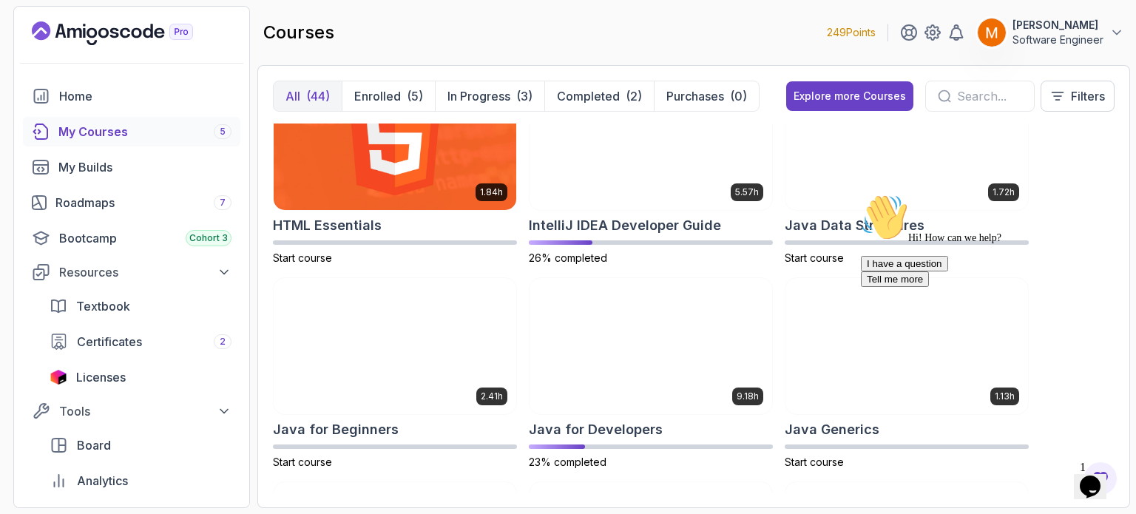
scroll to position [852, 0]
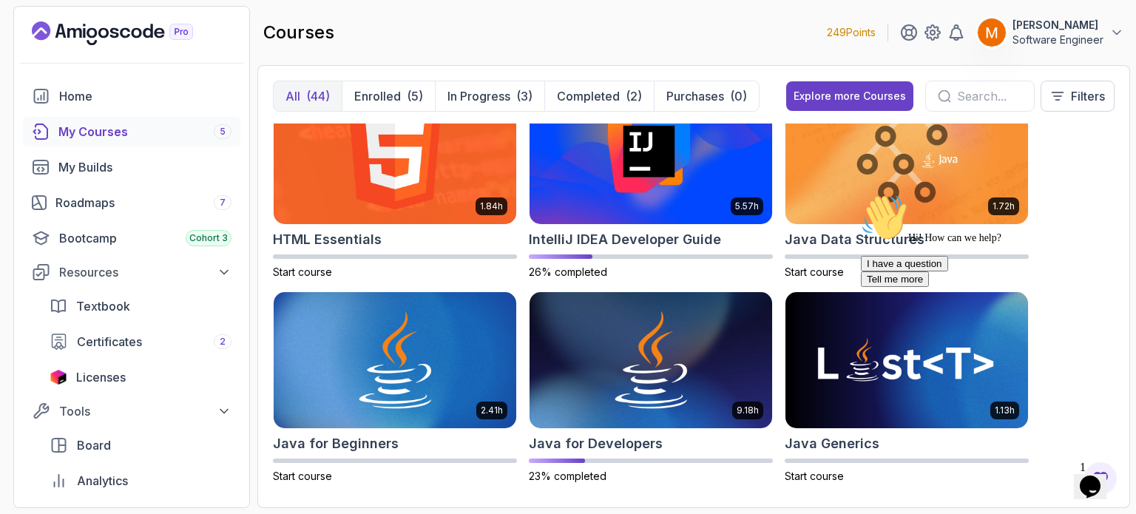
click at [861, 194] on icon "Chat attention grabber" at bounding box center [861, 194] width 0 height 0
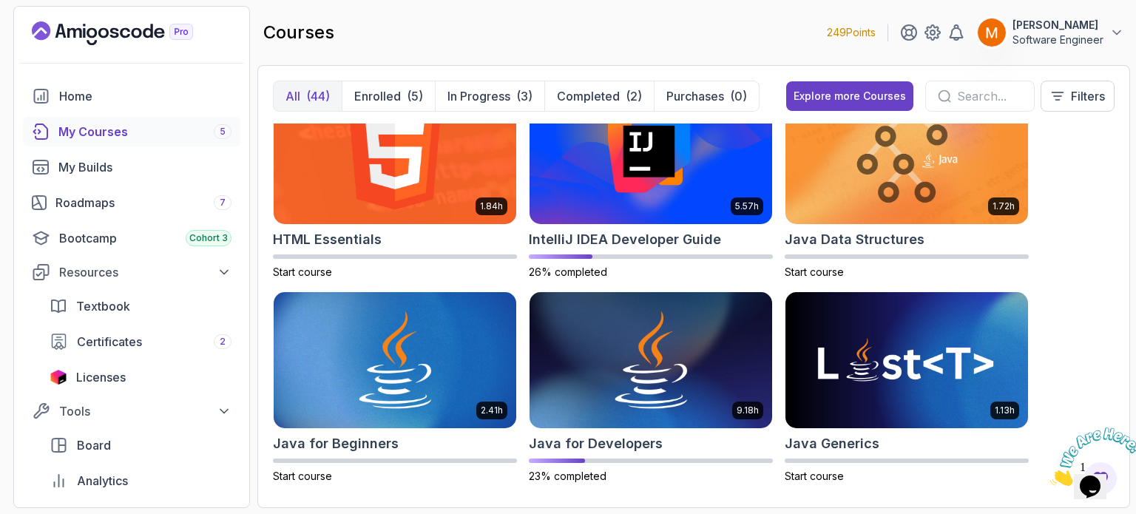
click at [1051, 476] on icon "Close" at bounding box center [1051, 482] width 0 height 13
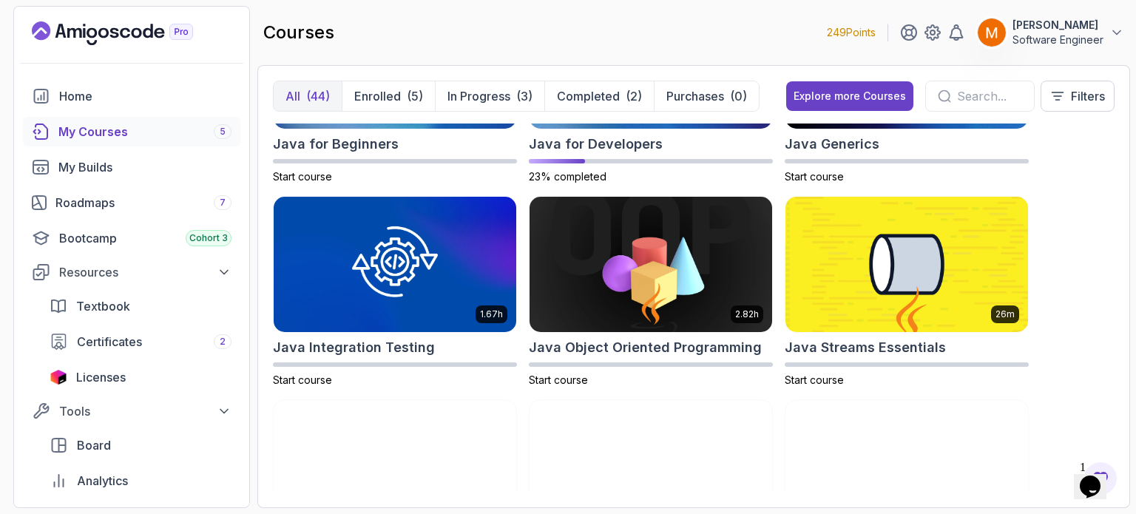
scroll to position [1153, 0]
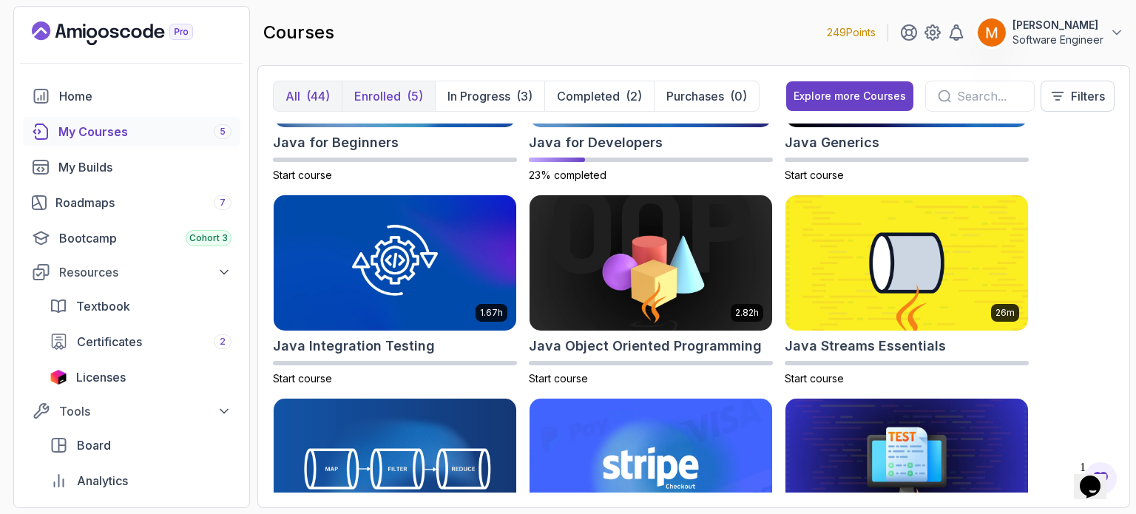
click at [368, 88] on p "Enrolled" at bounding box center [377, 96] width 47 height 18
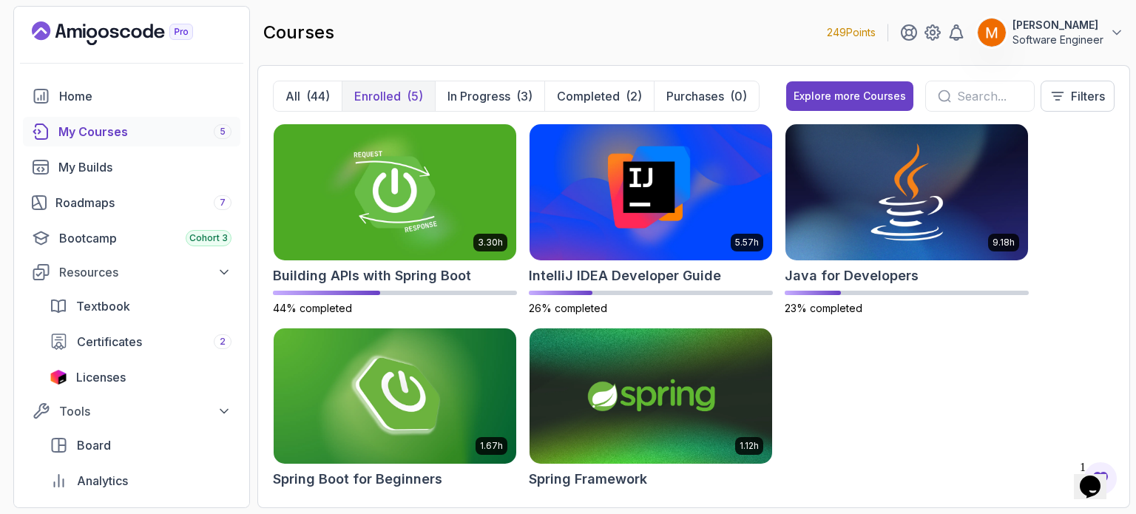
click at [1069, 47] on div "courses 249 Points [PERSON_NAME] Software Engineer" at bounding box center [693, 32] width 873 height 53
click at [1053, 41] on p "Software Engineer" at bounding box center [1058, 40] width 91 height 15
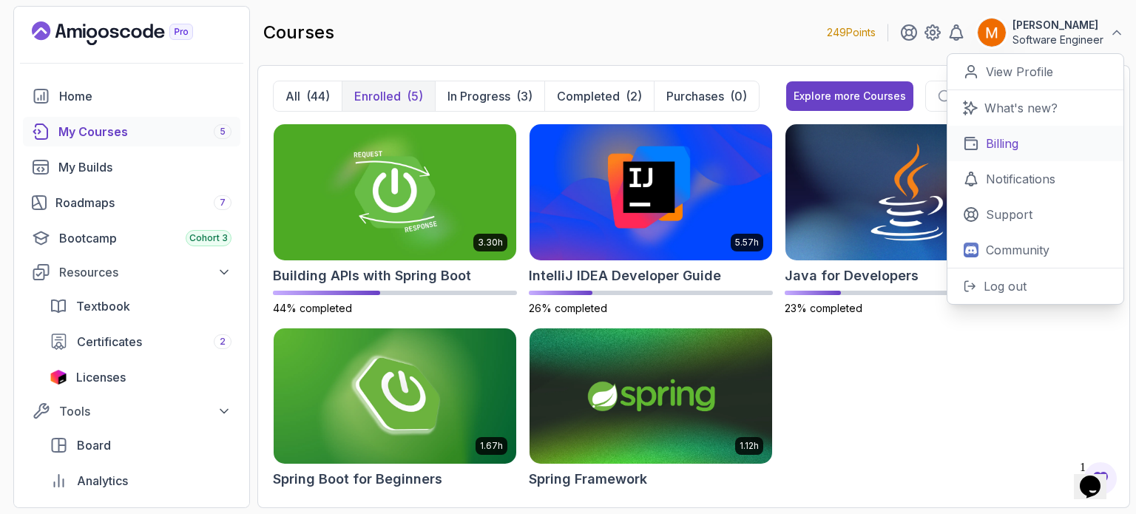
click at [1007, 154] on link "Billing" at bounding box center [1036, 144] width 176 height 36
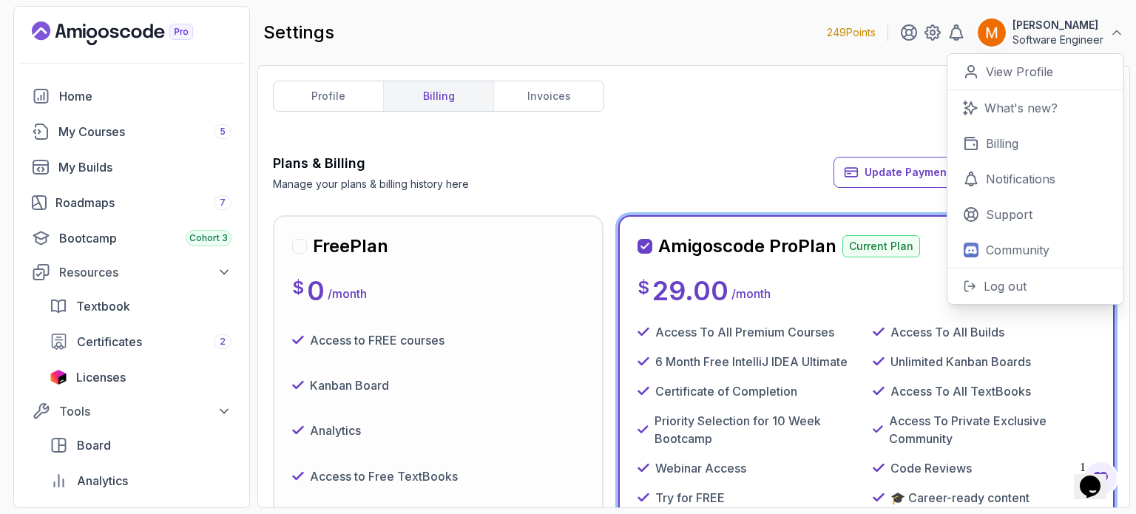
click at [548, 174] on div "Plans & Billing Manage your plans & billing history here Update Payment Details…" at bounding box center [694, 172] width 842 height 38
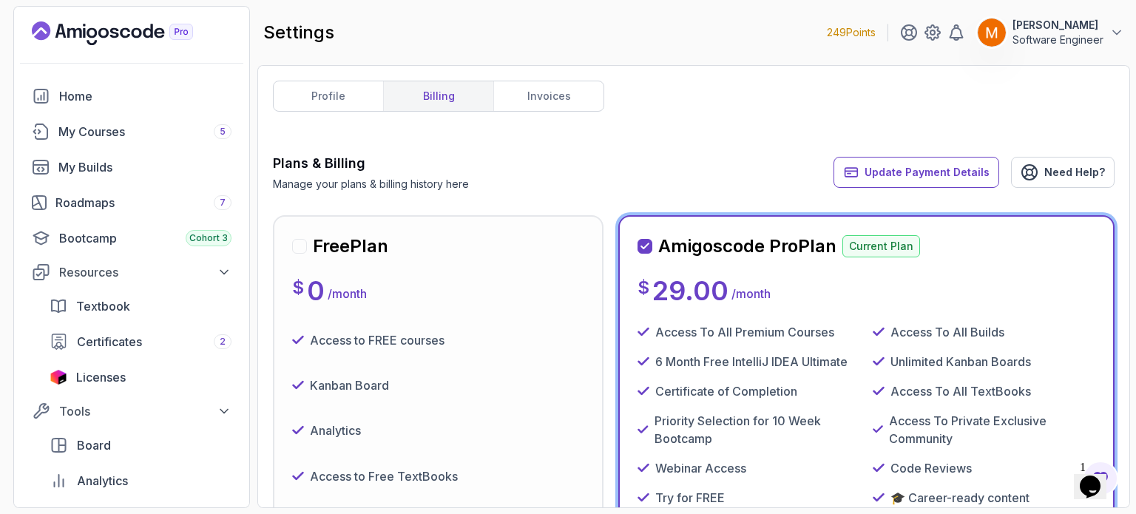
click at [438, 230] on div "Free Plan $ 0 / month Access to FREE courses Kanban Board Analytics Access to F…" at bounding box center [438, 433] width 331 height 437
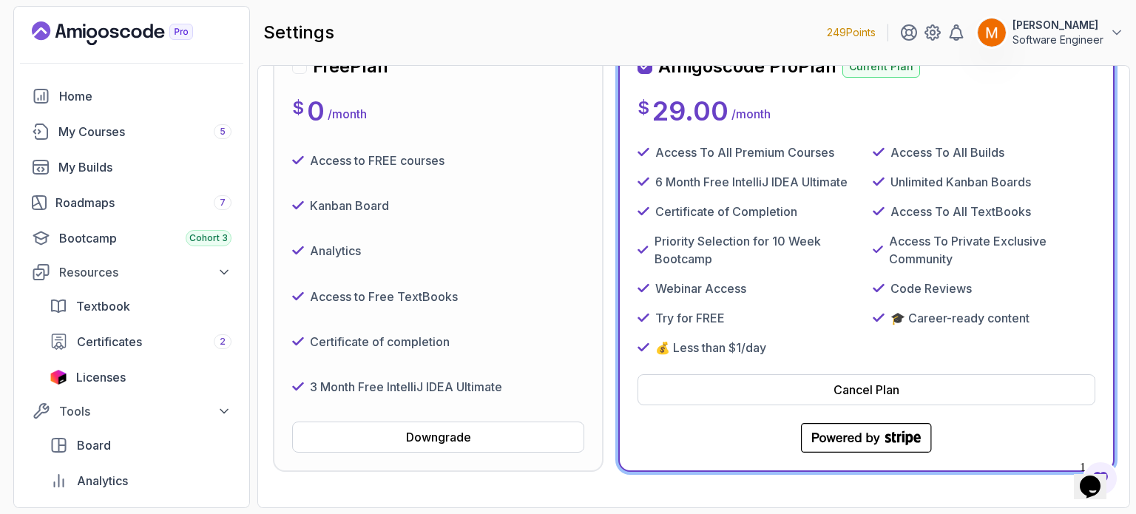
scroll to position [191, 0]
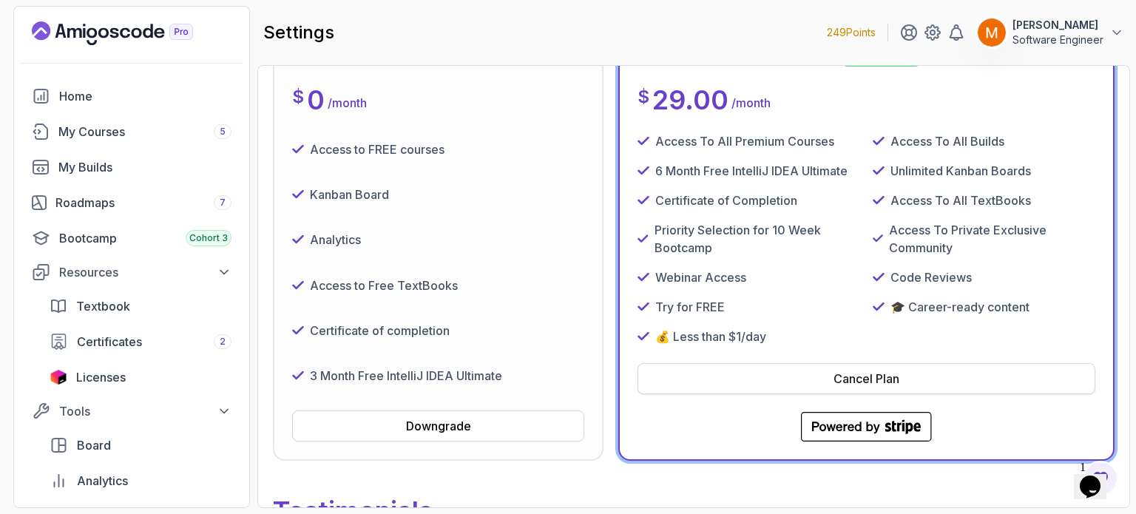
click at [842, 377] on div "Cancel Plan" at bounding box center [867, 379] width 66 height 18
